Goal: Information Seeking & Learning: Learn about a topic

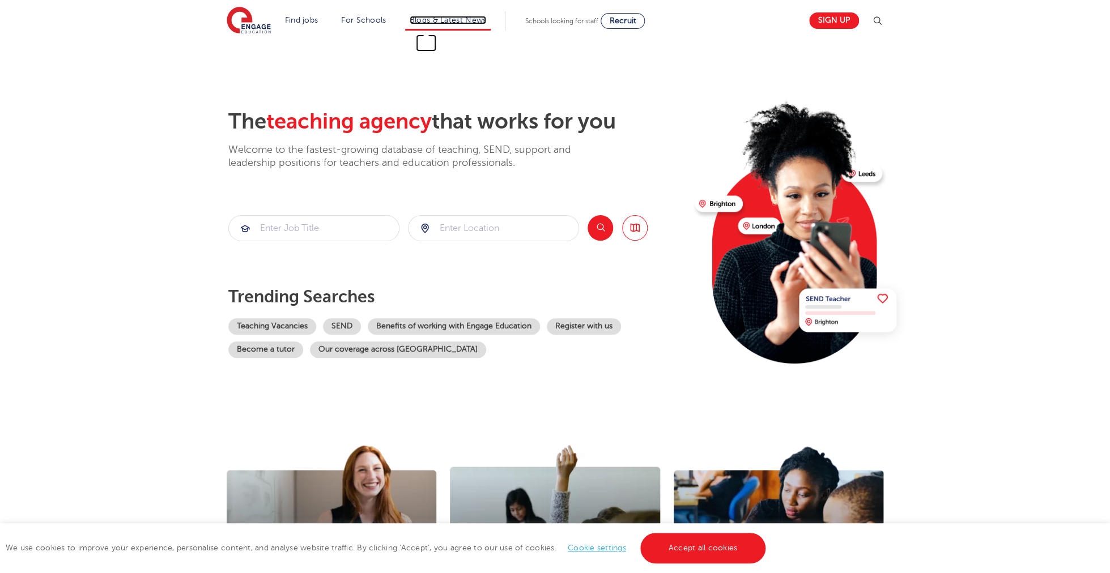
click at [458, 21] on link "Blogs & Latest News" at bounding box center [448, 20] width 77 height 9
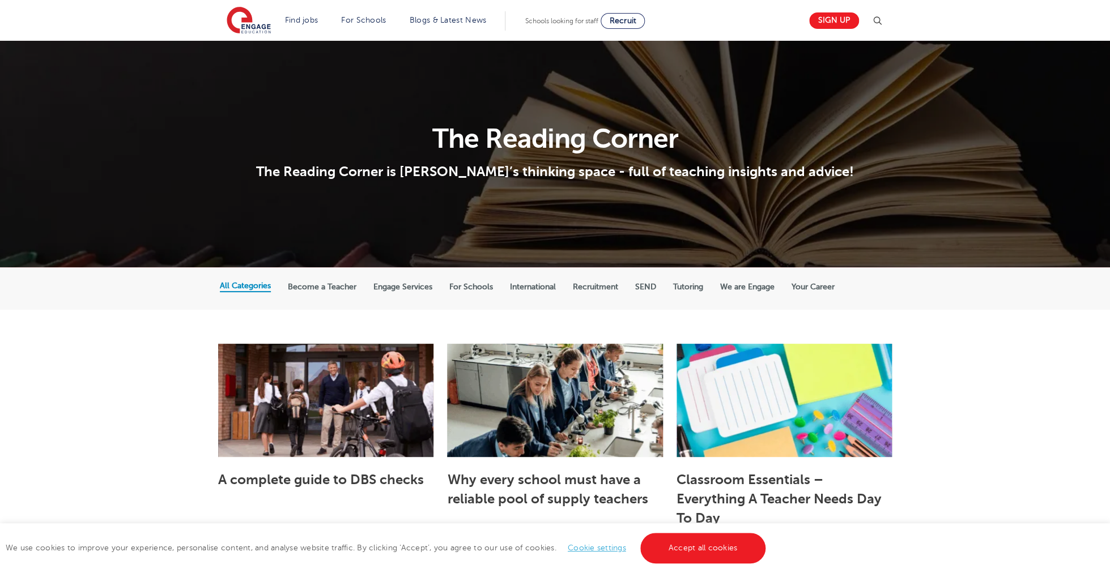
click at [329, 290] on label "Become a Teacher" at bounding box center [322, 287] width 69 height 10
click at [0, 0] on input "Become a Teacher" at bounding box center [0, 0] width 0 height 0
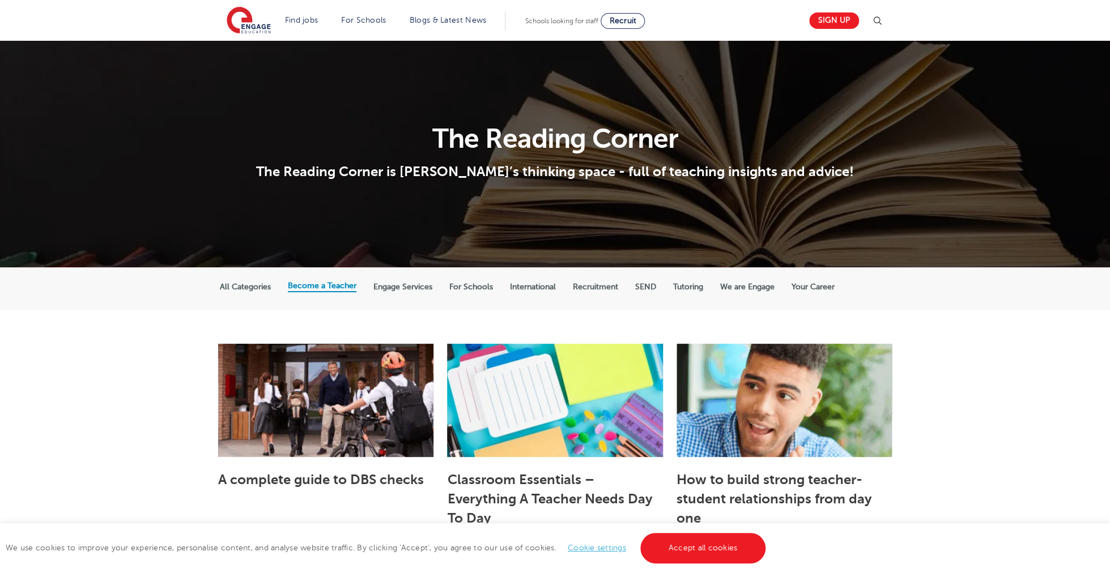
click at [428, 287] on label "Engage Services" at bounding box center [402, 287] width 59 height 10
click at [0, 0] on input "Engage Services" at bounding box center [0, 0] width 0 height 0
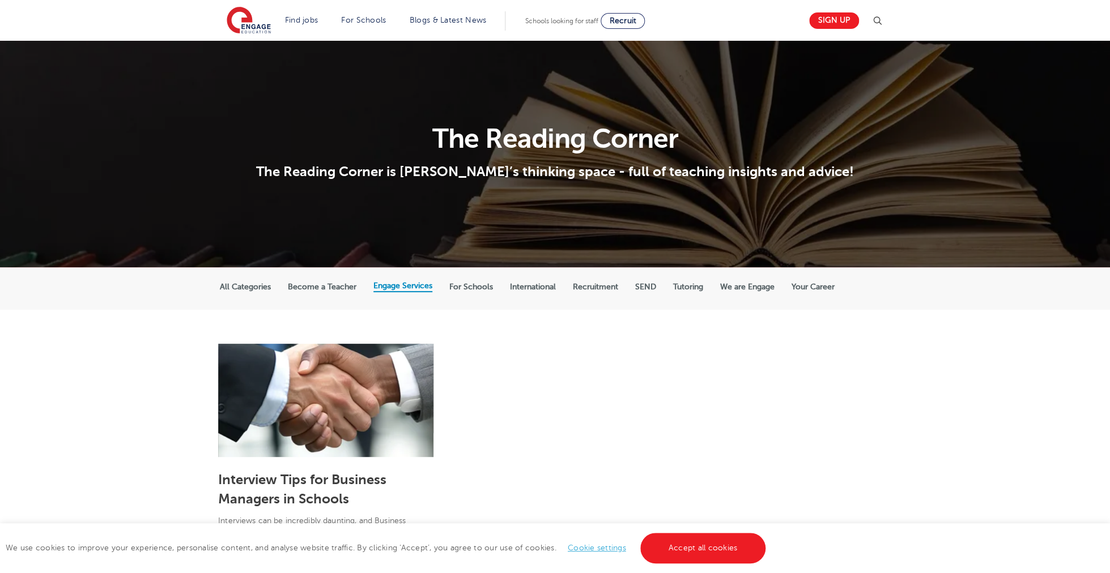
drag, startPoint x: 358, startPoint y: 287, endPoint x: 334, endPoint y: 288, distance: 23.8
click at [356, 287] on label "Become a Teacher" at bounding box center [322, 287] width 69 height 10
click at [0, 0] on input "Become a Teacher" at bounding box center [0, 0] width 0 height 0
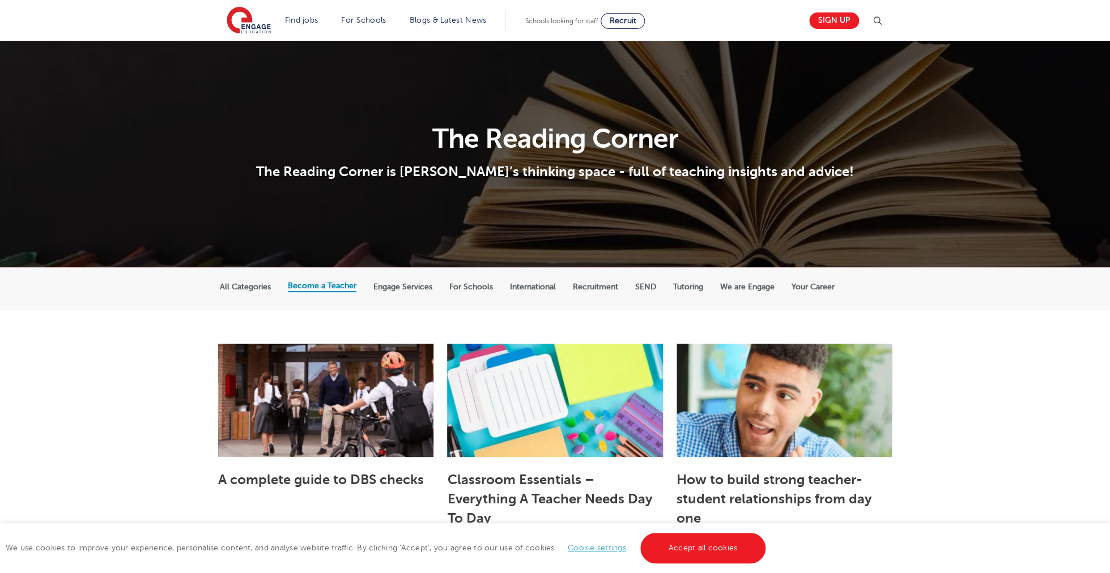
click at [235, 286] on label "All Categories" at bounding box center [245, 287] width 51 height 10
click at [0, 0] on input "All Categories" at bounding box center [0, 0] width 0 height 0
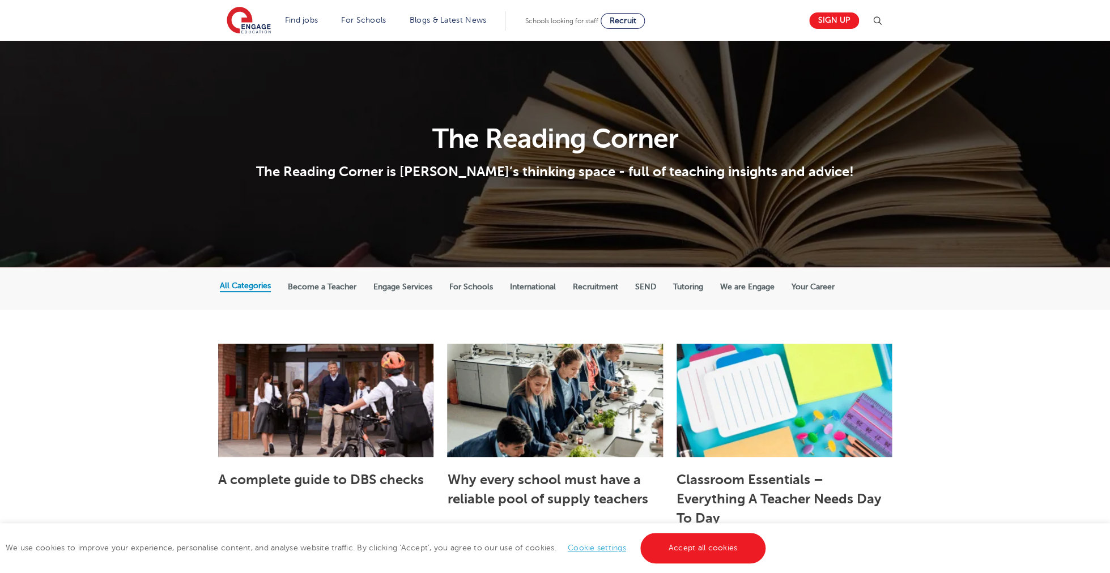
drag, startPoint x: 316, startPoint y: 287, endPoint x: 343, endPoint y: 287, distance: 26.6
click at [316, 287] on label "Become a Teacher" at bounding box center [322, 287] width 69 height 10
click at [0, 0] on input "Become a Teacher" at bounding box center [0, 0] width 0 height 0
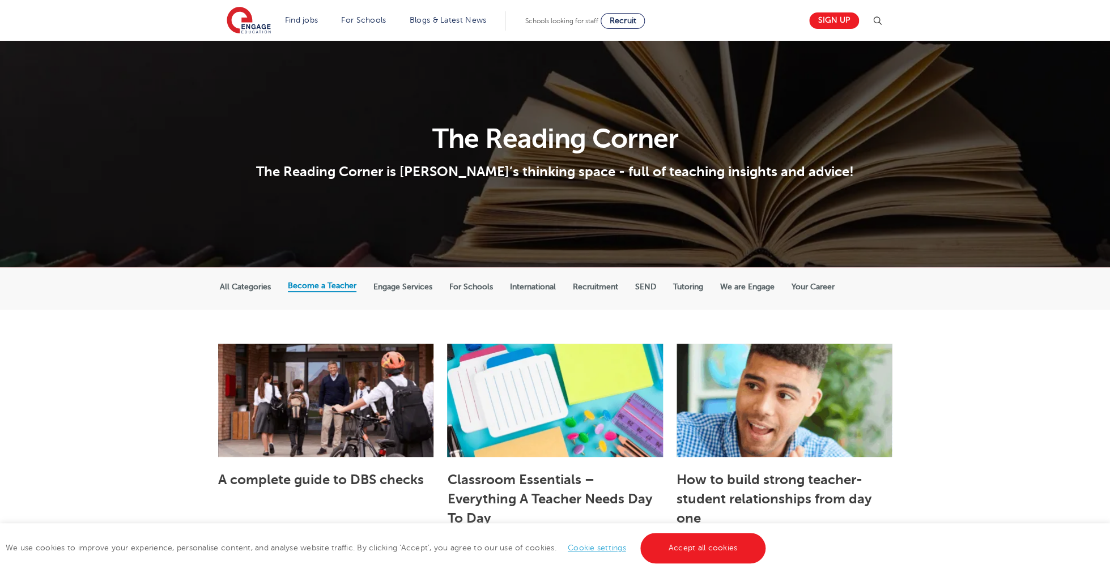
click at [411, 290] on label "Engage Services" at bounding box center [402, 287] width 59 height 10
click at [0, 0] on input "Engage Services" at bounding box center [0, 0] width 0 height 0
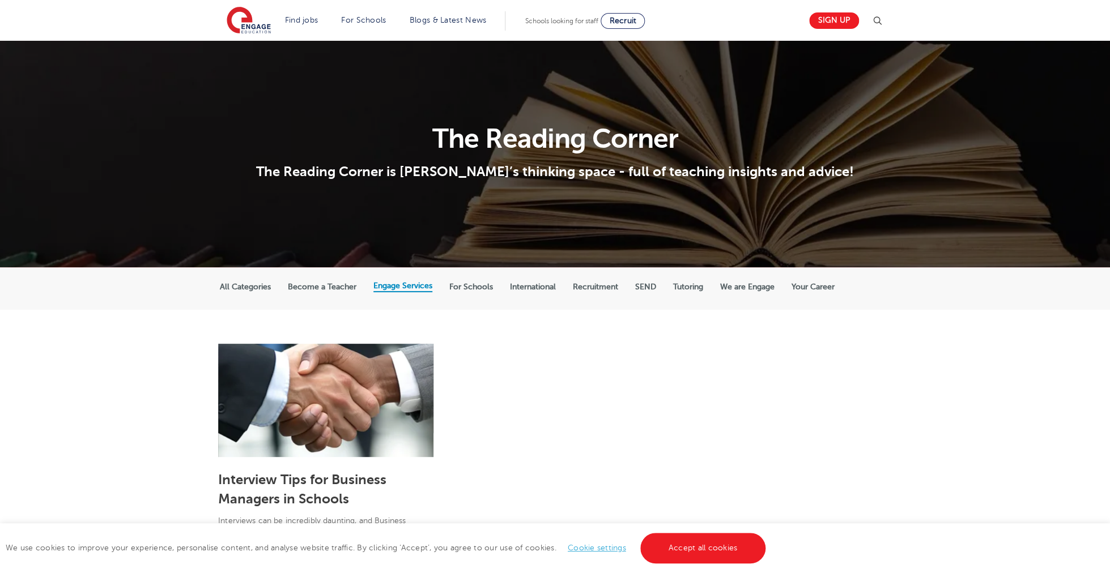
click at [491, 288] on label "For Schools" at bounding box center [471, 287] width 44 height 10
click at [0, 0] on input "For Schools" at bounding box center [0, 0] width 0 height 0
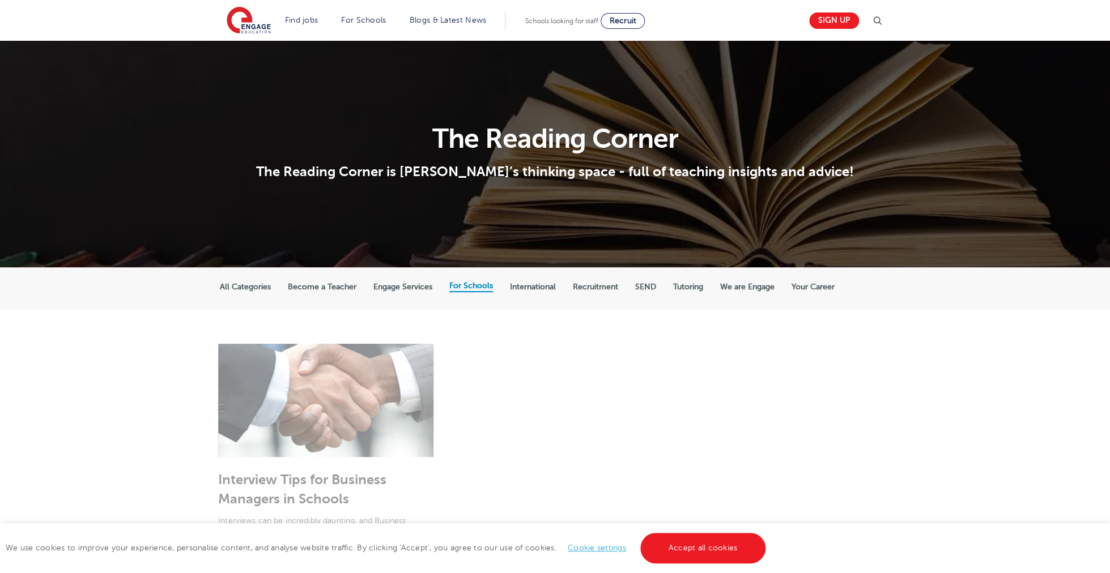
click at [544, 288] on label "International" at bounding box center [533, 287] width 46 height 10
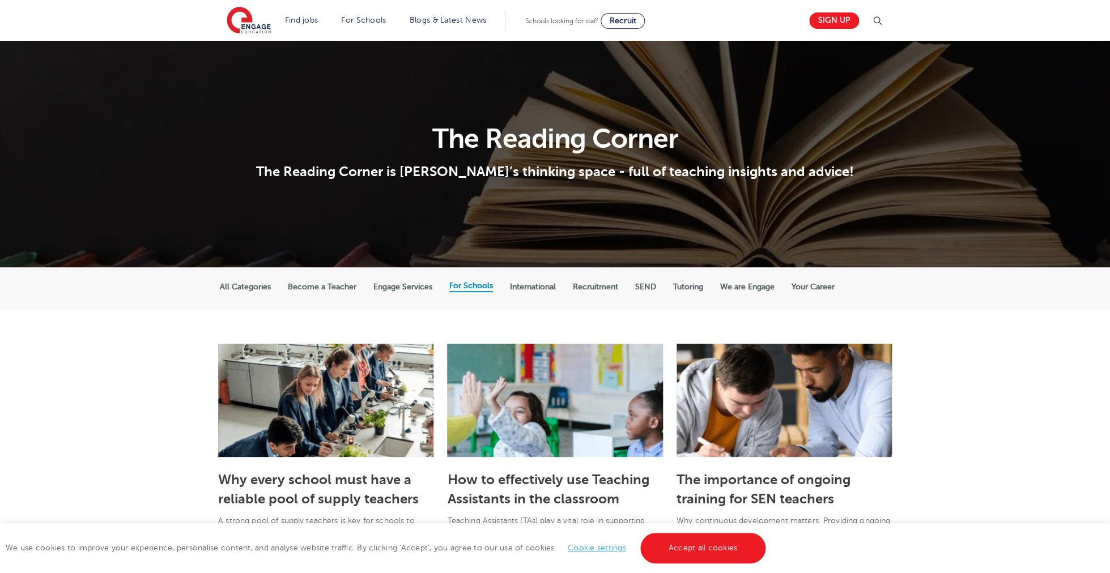
click at [556, 292] on label "International" at bounding box center [533, 287] width 46 height 10
click at [0, 0] on input "International" at bounding box center [0, 0] width 0 height 0
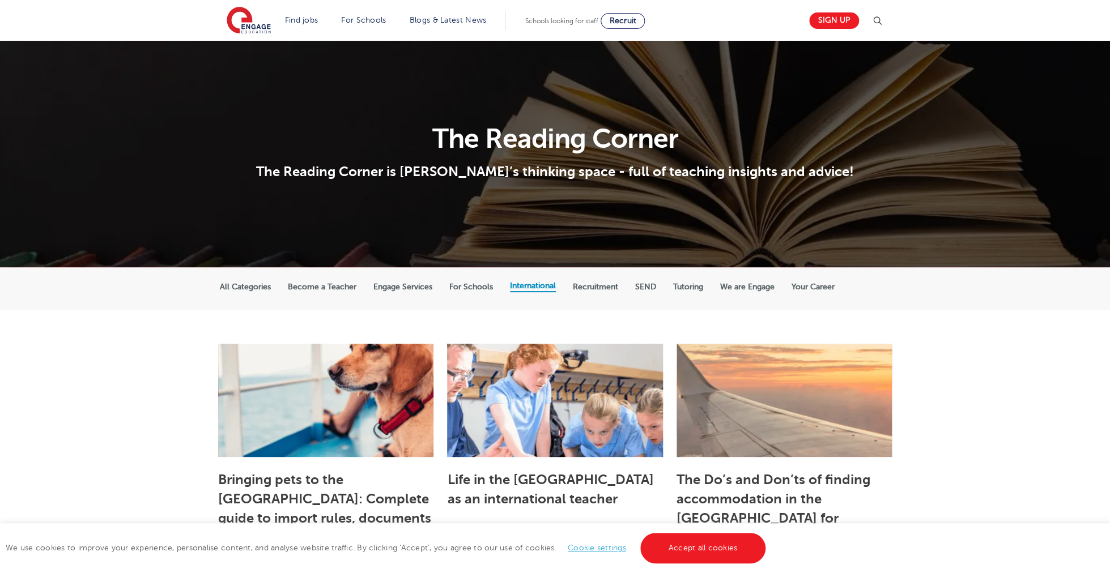
click at [618, 288] on label "Recruitment" at bounding box center [595, 287] width 45 height 10
click at [0, 0] on input "Recruitment" at bounding box center [0, 0] width 0 height 0
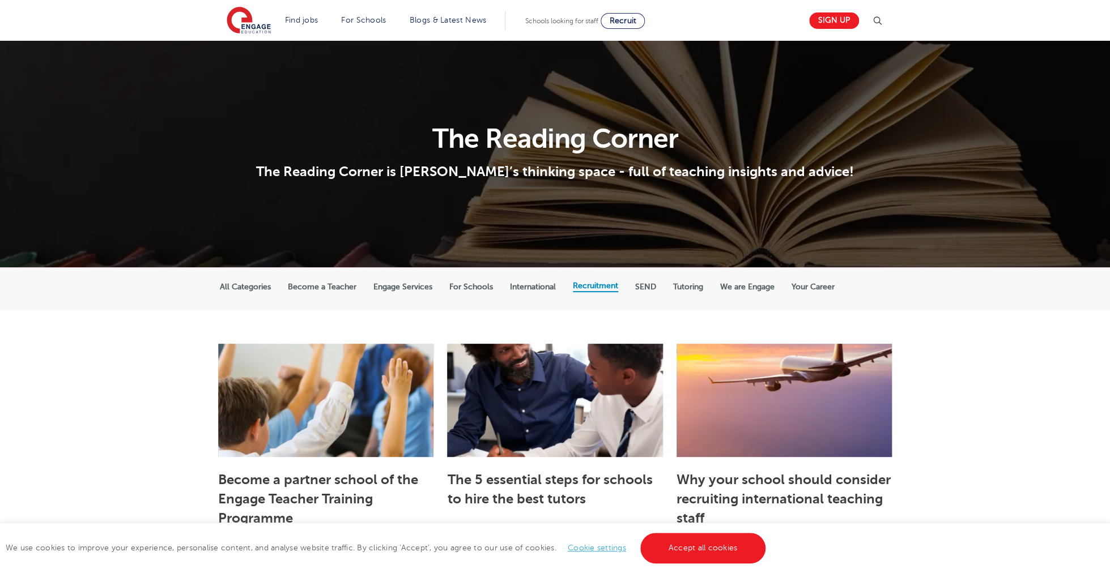
click at [243, 291] on label "All Categories" at bounding box center [245, 287] width 51 height 10
click at [0, 0] on input "All Categories" at bounding box center [0, 0] width 0 height 0
